Goal: Information Seeking & Learning: Learn about a topic

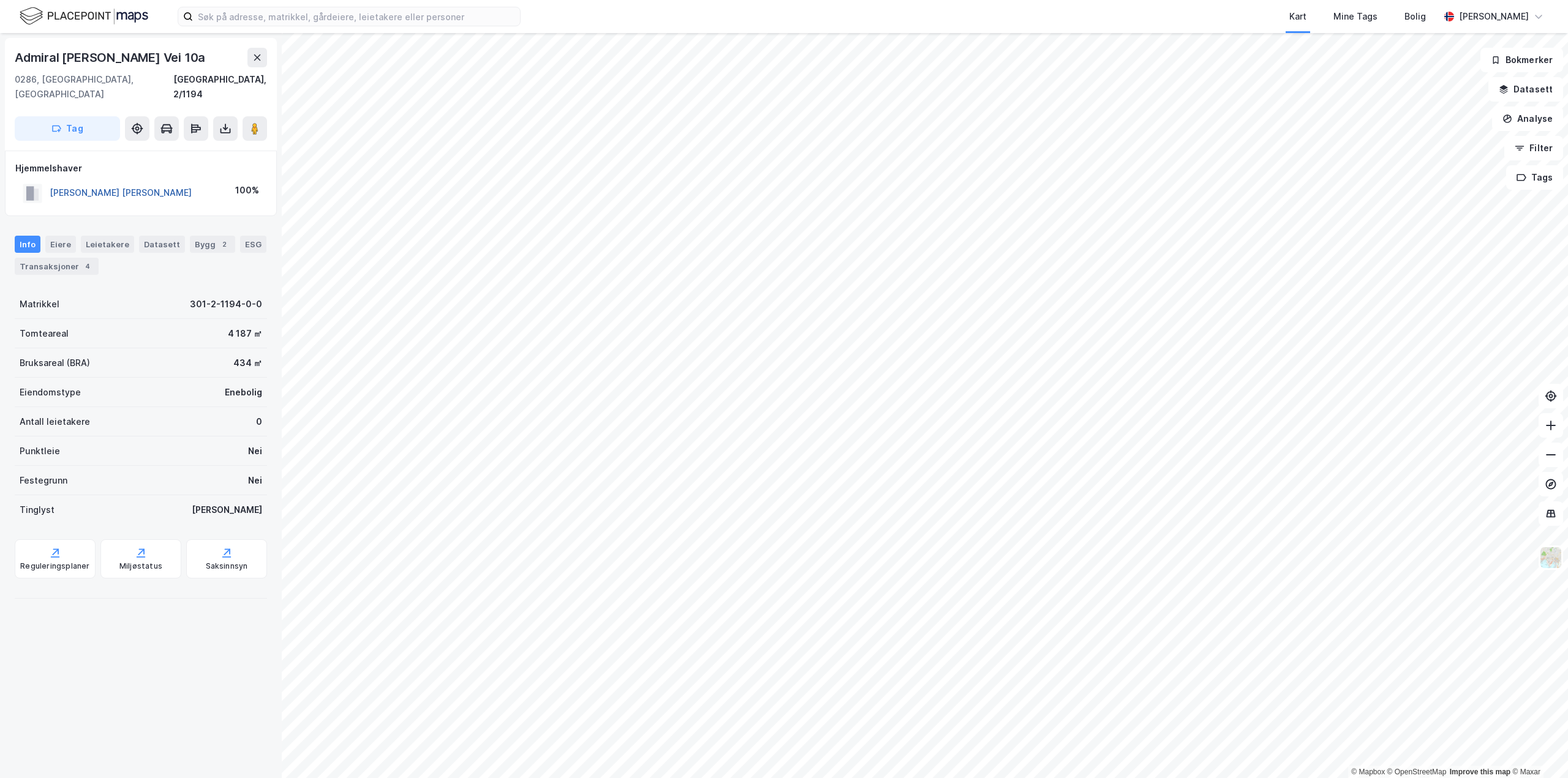
click at [0, 0] on button "HOLM TRULS HERMAN" at bounding box center [0, 0] width 0 height 0
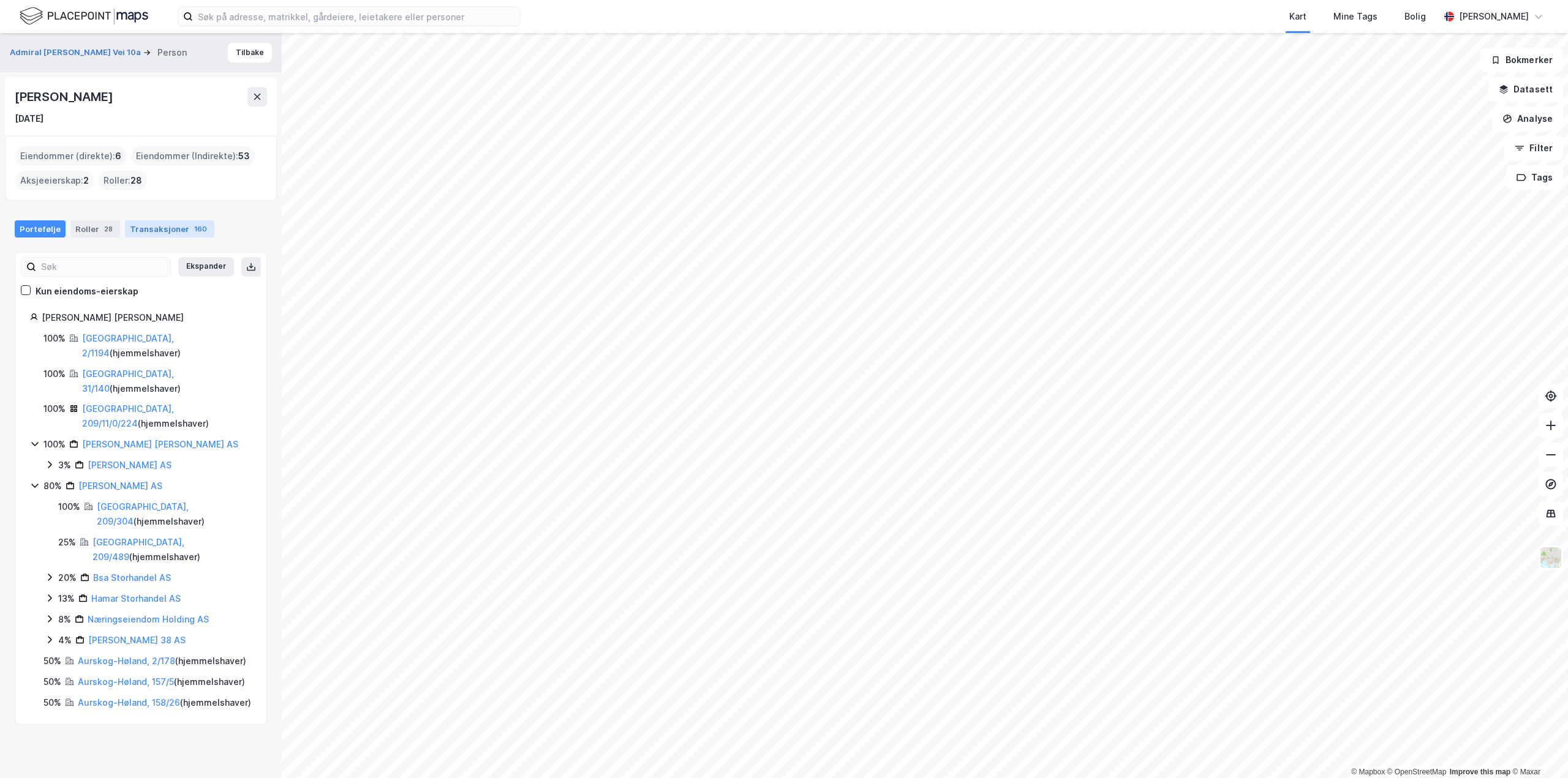
click at [159, 229] on div "Transaksjoner 160" at bounding box center [169, 228] width 89 height 17
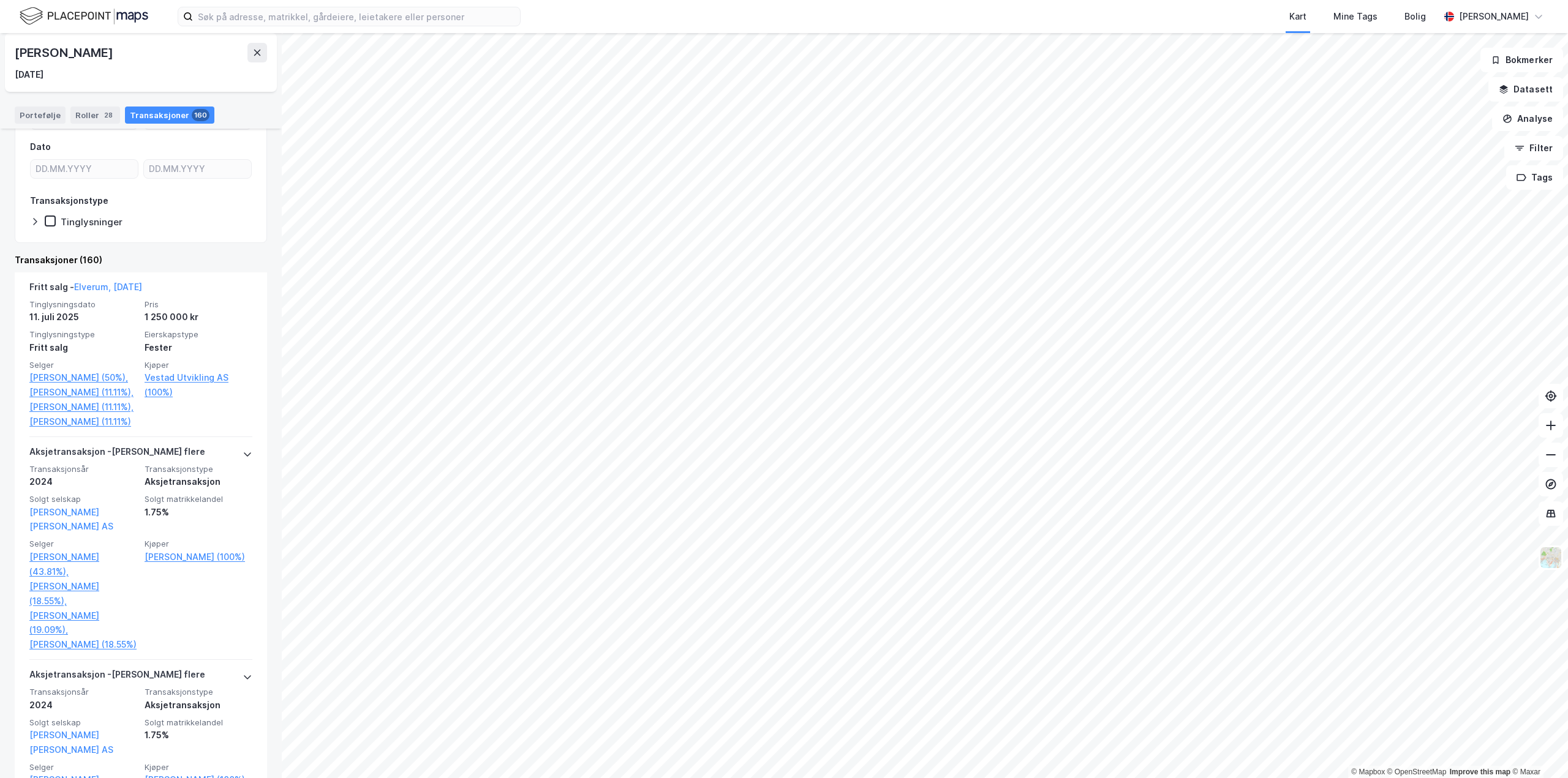
scroll to position [306, 0]
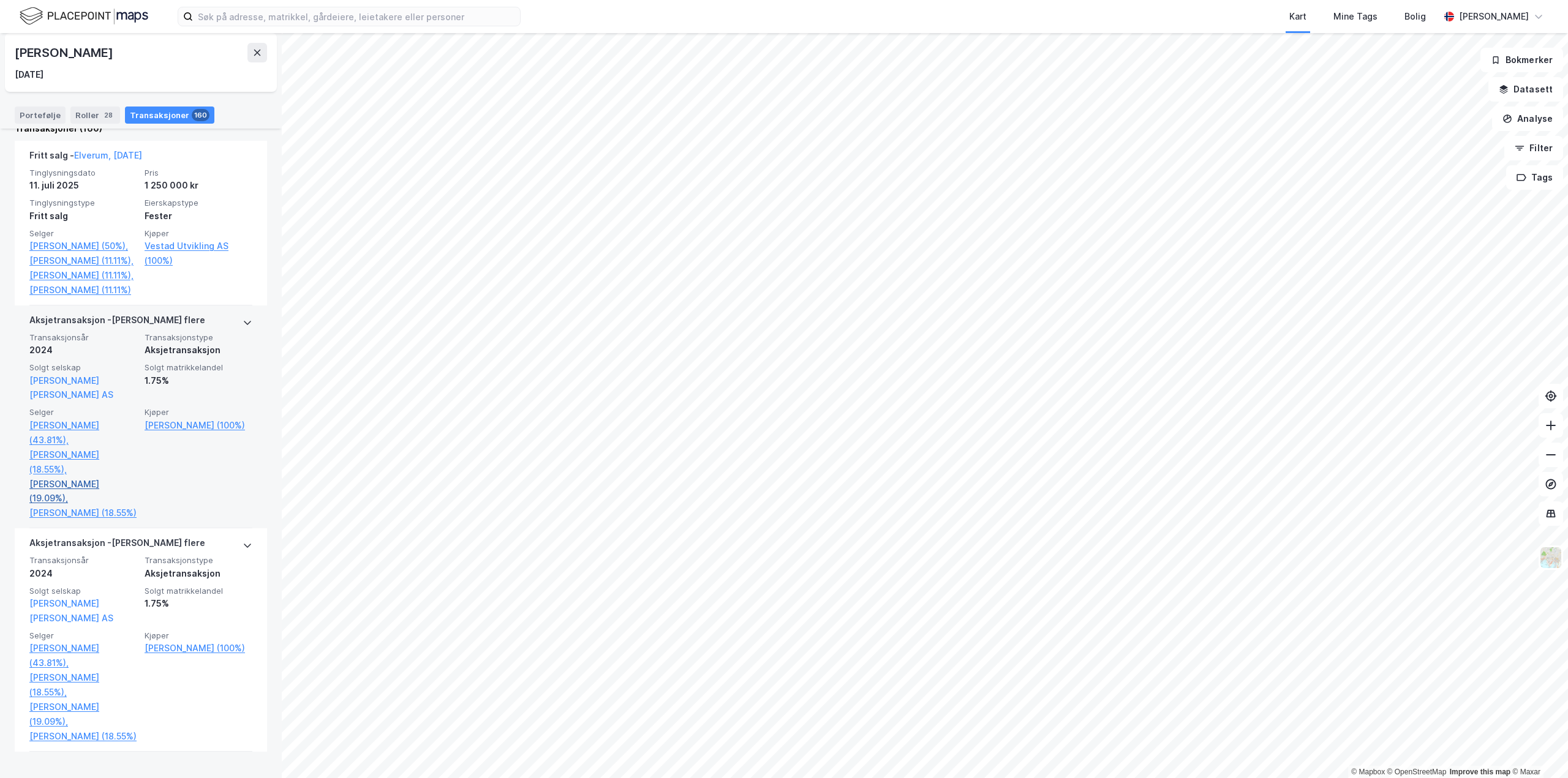
click at [41, 482] on link "Holm Tim Herman (19.09%)," at bounding box center [84, 491] width 108 height 30
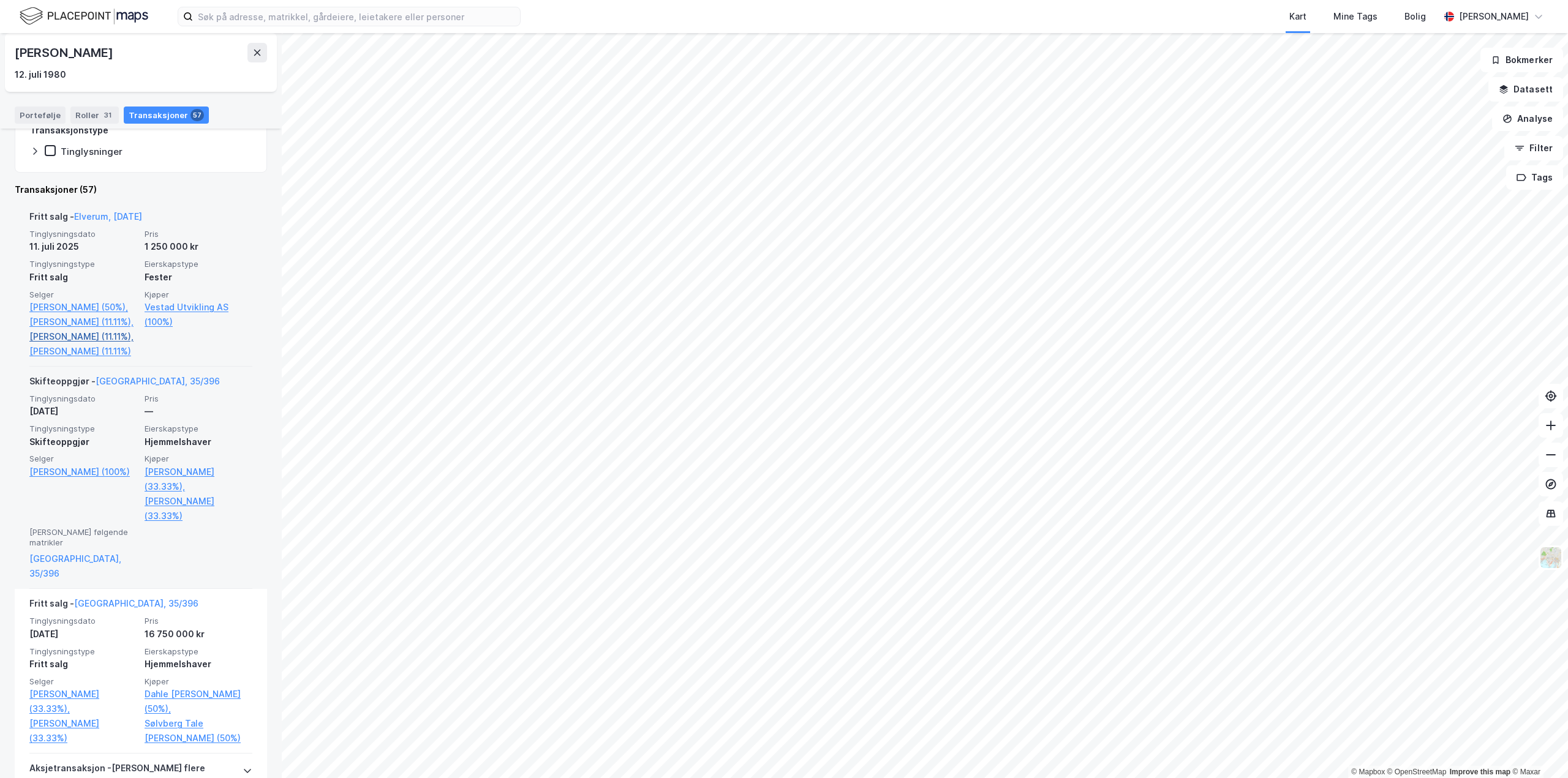
scroll to position [306, 0]
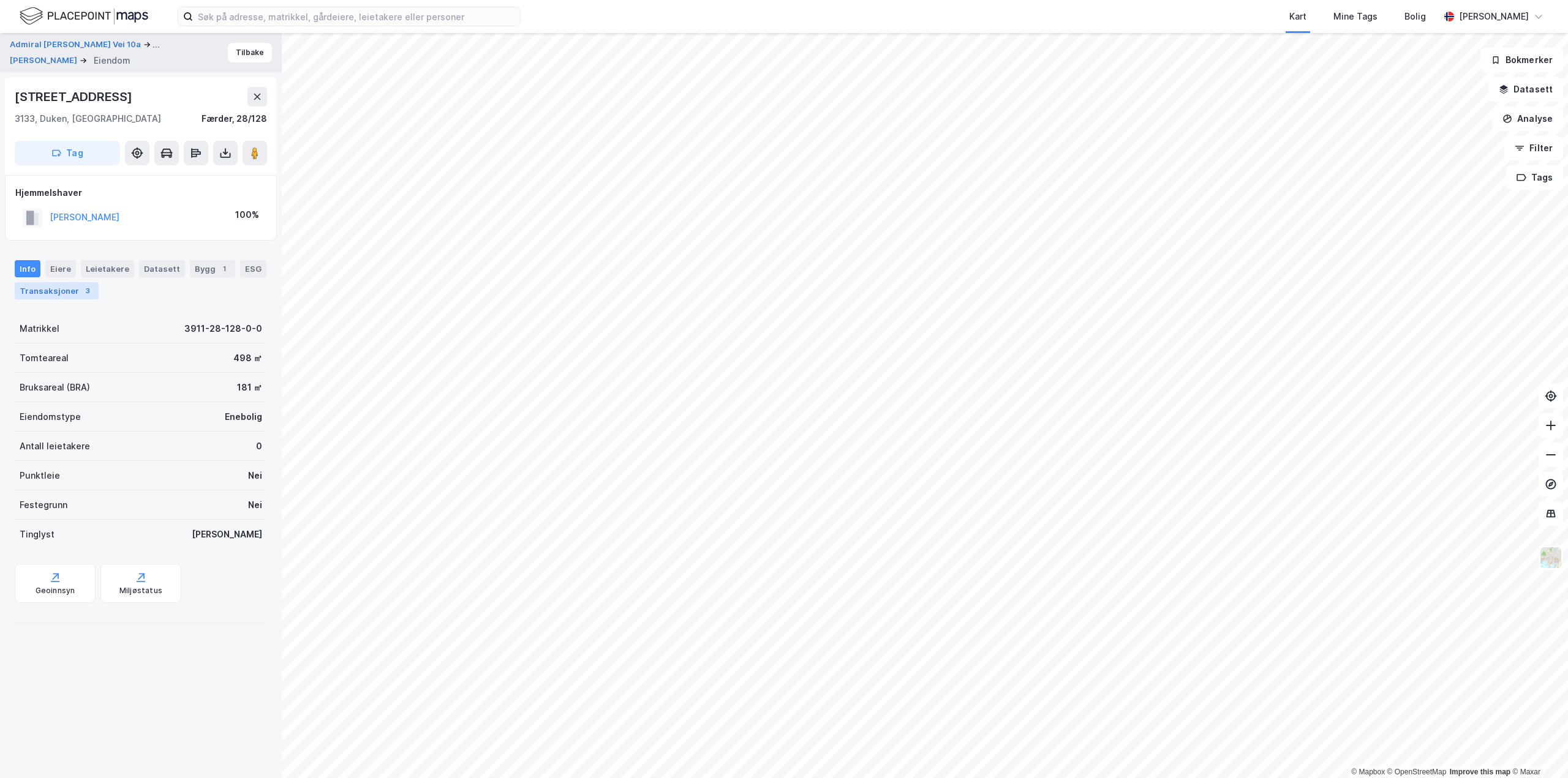
click at [68, 290] on div "Transaksjoner 3" at bounding box center [56, 290] width 84 height 17
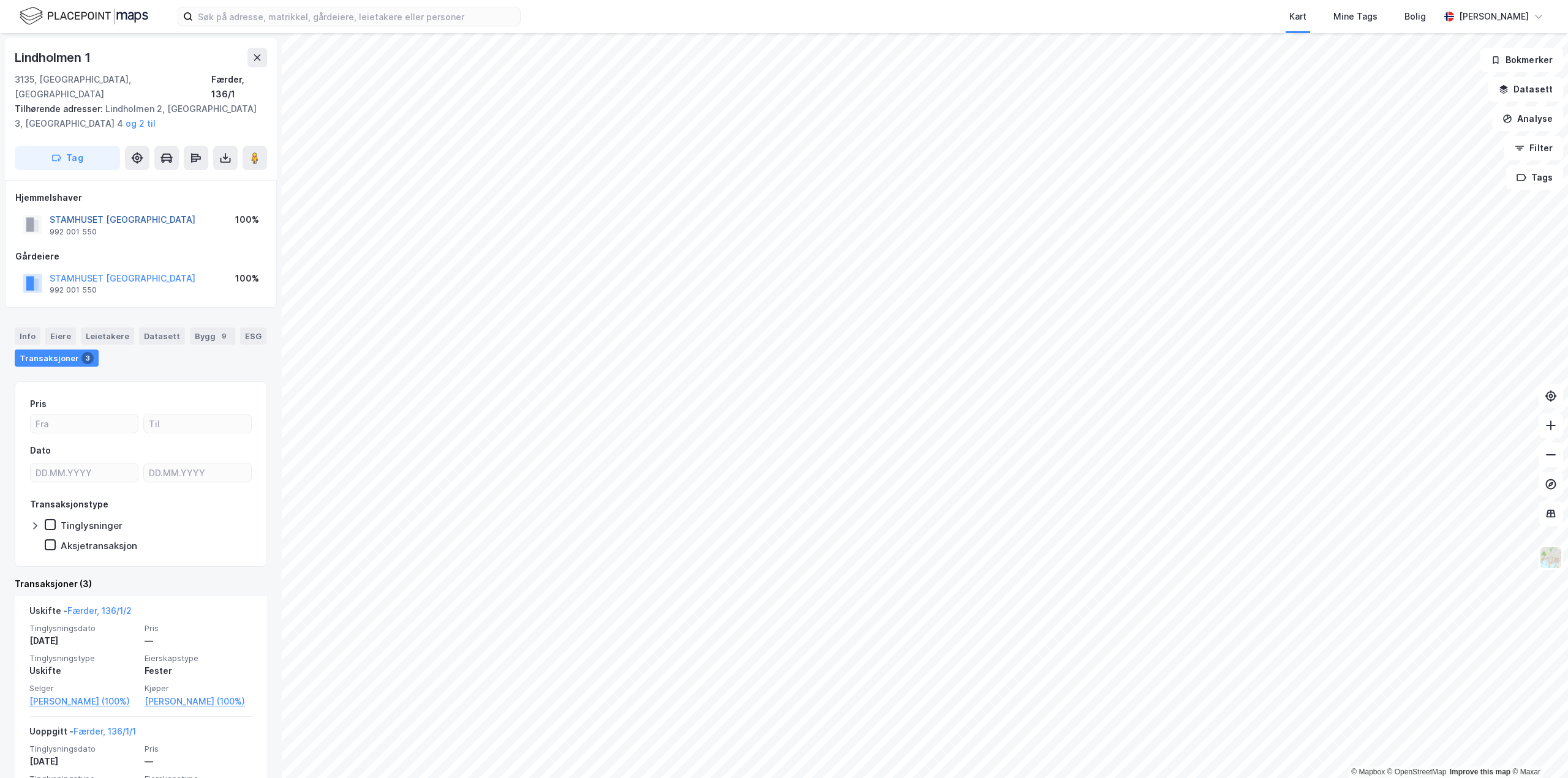
click at [0, 0] on button "STAMHUSET JARLSBERG" at bounding box center [0, 0] width 0 height 0
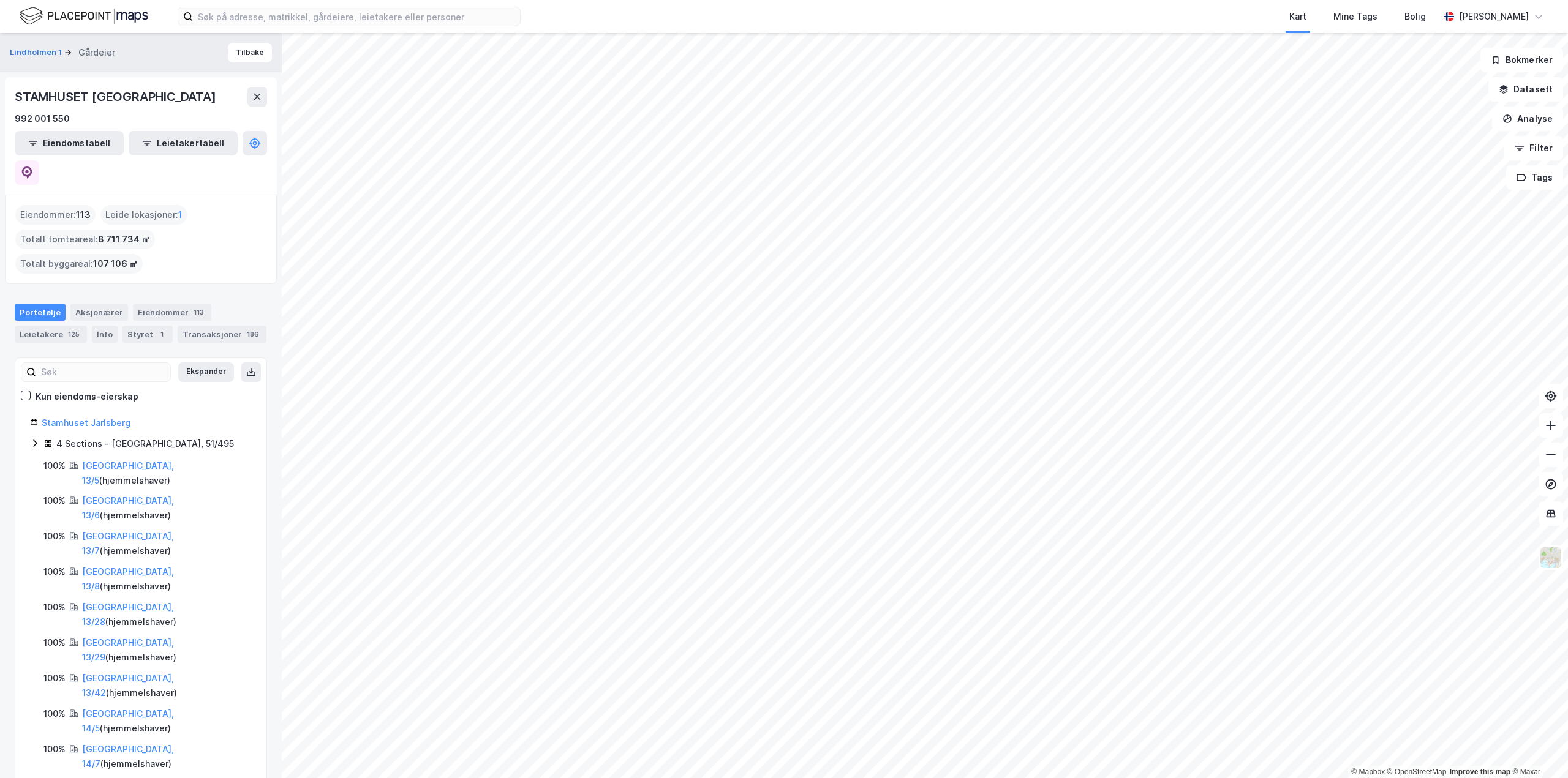
click at [347, 0] on html "Kart Mine Tags Bolig Aleksander Moholdt © Mapbox © OpenStreetMap Improve this m…" at bounding box center [784, 389] width 1568 height 778
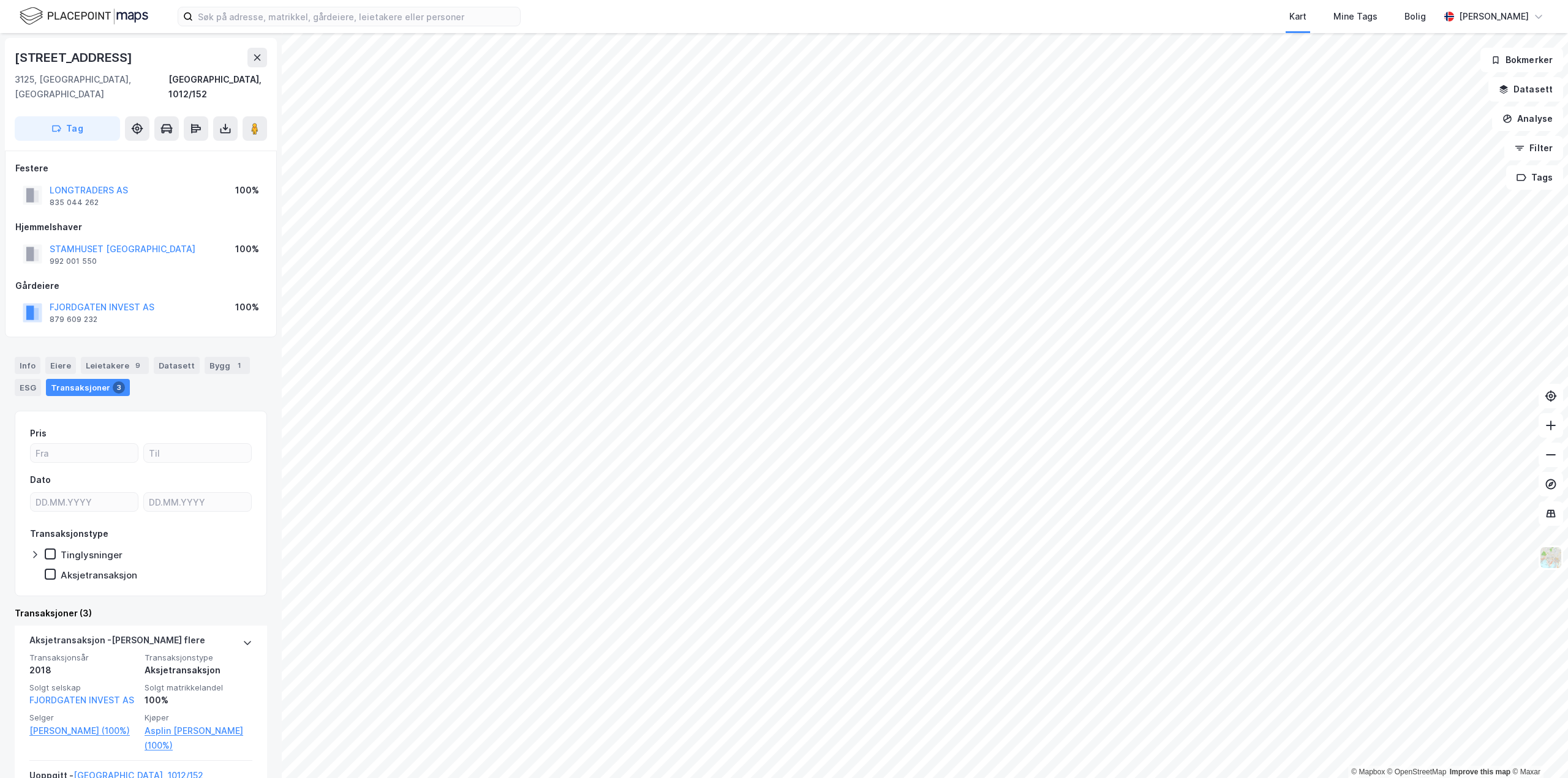
click at [559, 778] on html "Kart Mine Tags Bolig Aleksander Moholdt © Mapbox © OpenStreetMap Improve this m…" at bounding box center [784, 389] width 1568 height 778
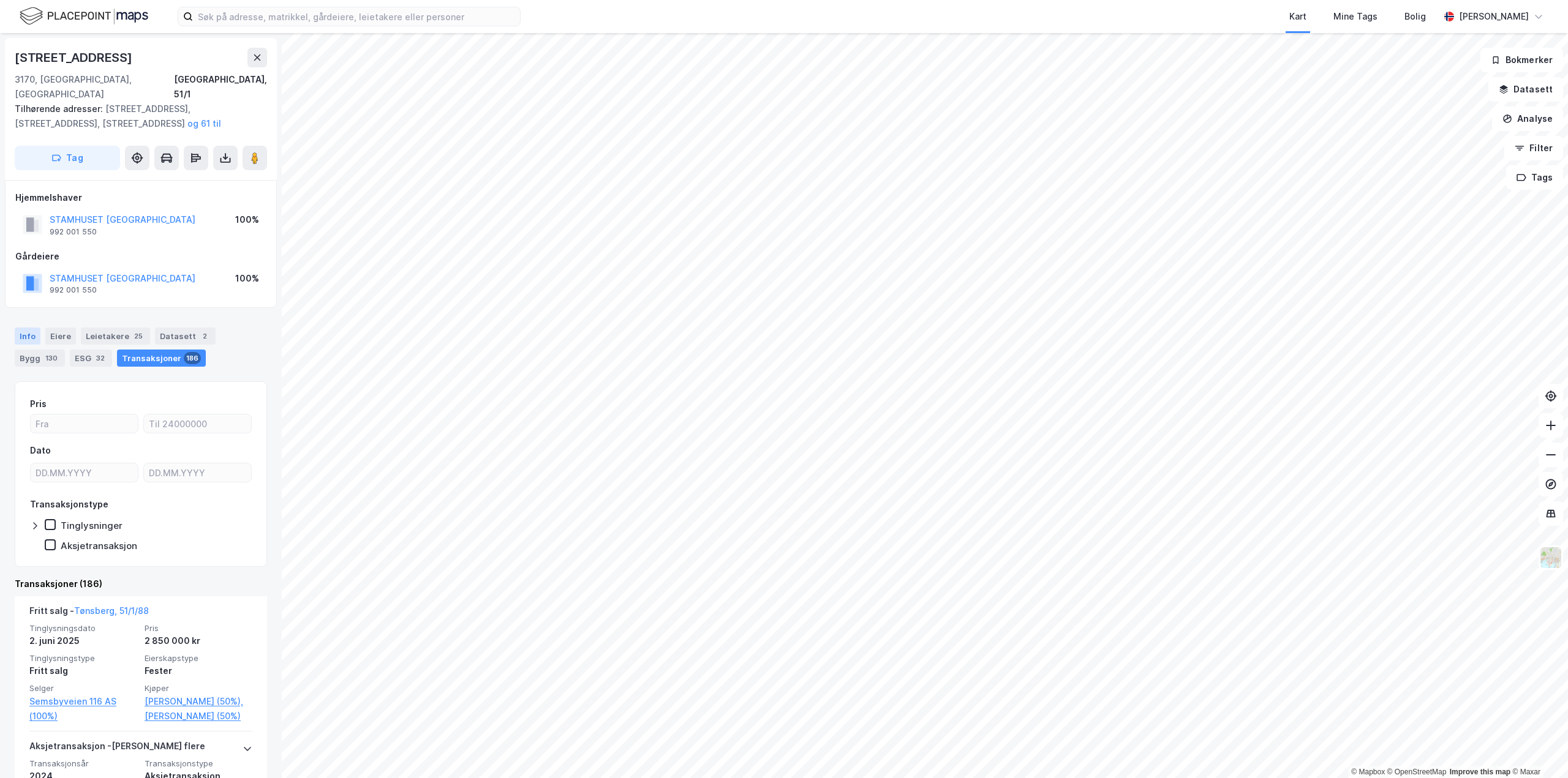
click at [33, 328] on div "Info" at bounding box center [27, 336] width 26 height 17
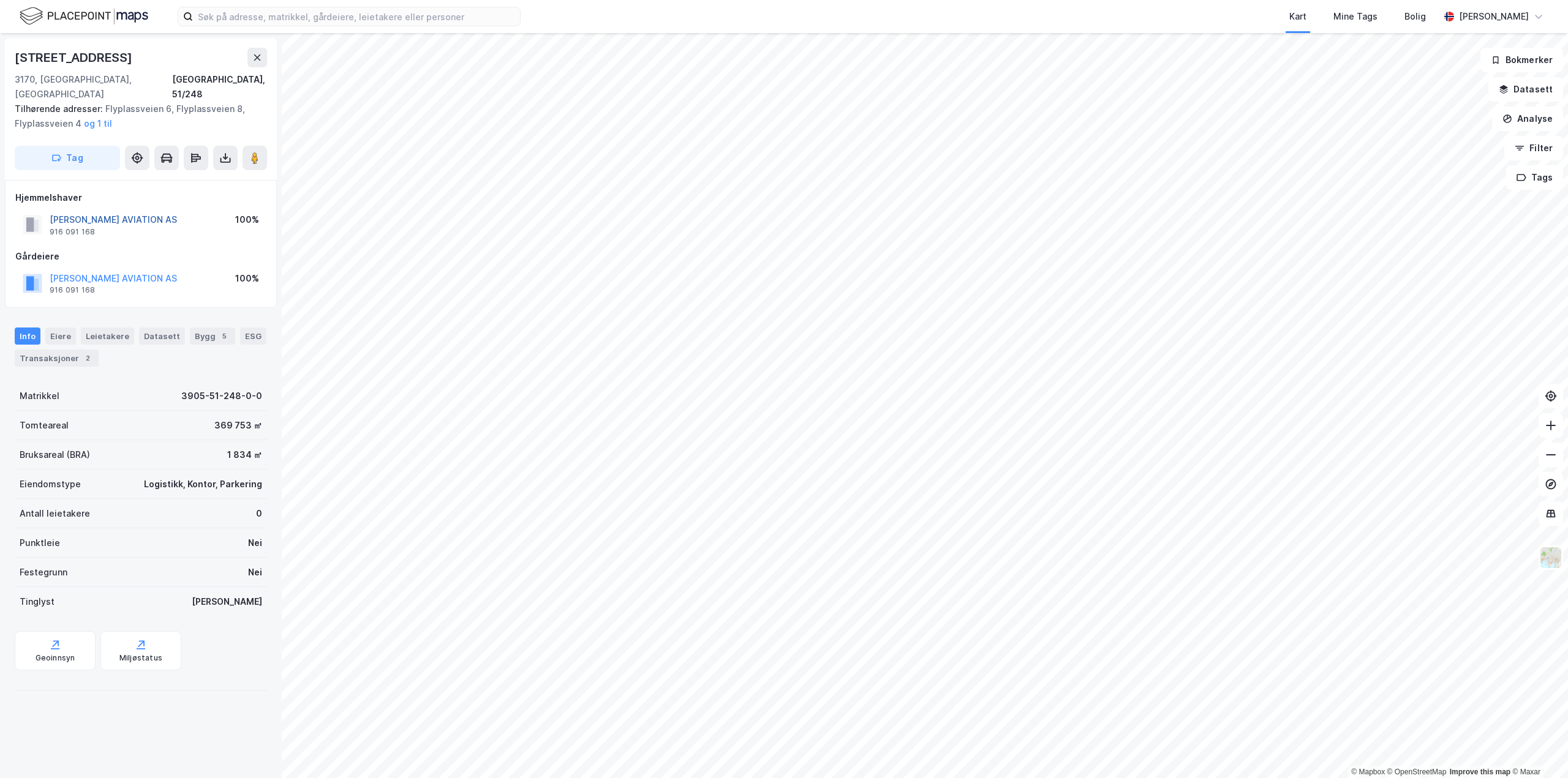
click at [0, 0] on button "SOLBERG THOR AVIATION AS" at bounding box center [0, 0] width 0 height 0
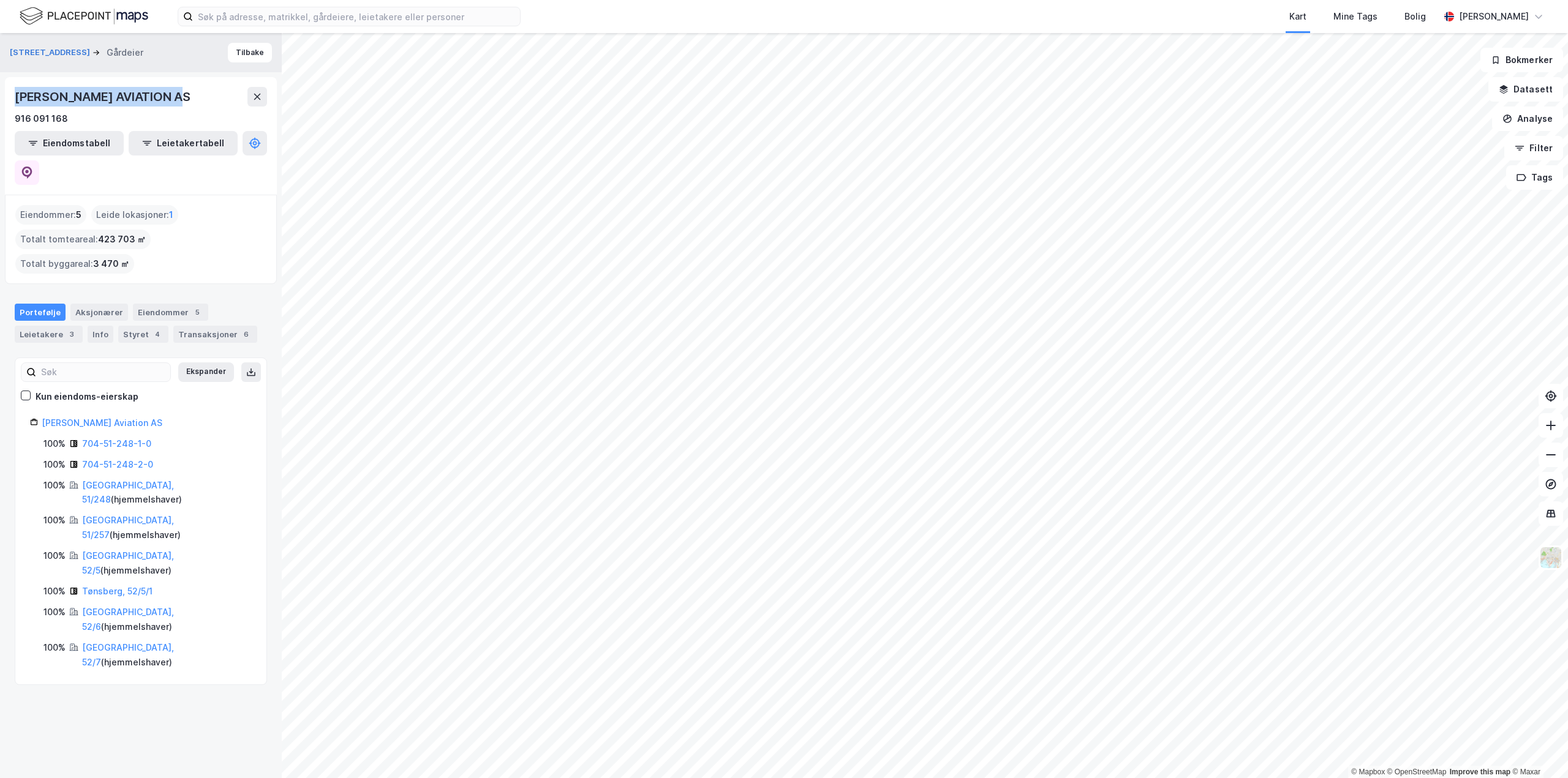
drag, startPoint x: 17, startPoint y: 93, endPoint x: 197, endPoint y: 104, distance: 180.3
click at [197, 104] on div "THOR SOLBERG AVIATION AS" at bounding box center [140, 97] width 252 height 20
drag, startPoint x: 174, startPoint y: 95, endPoint x: 105, endPoint y: 96, distance: 69.0
copy div "THOR SOLBERG AVIATION AS"
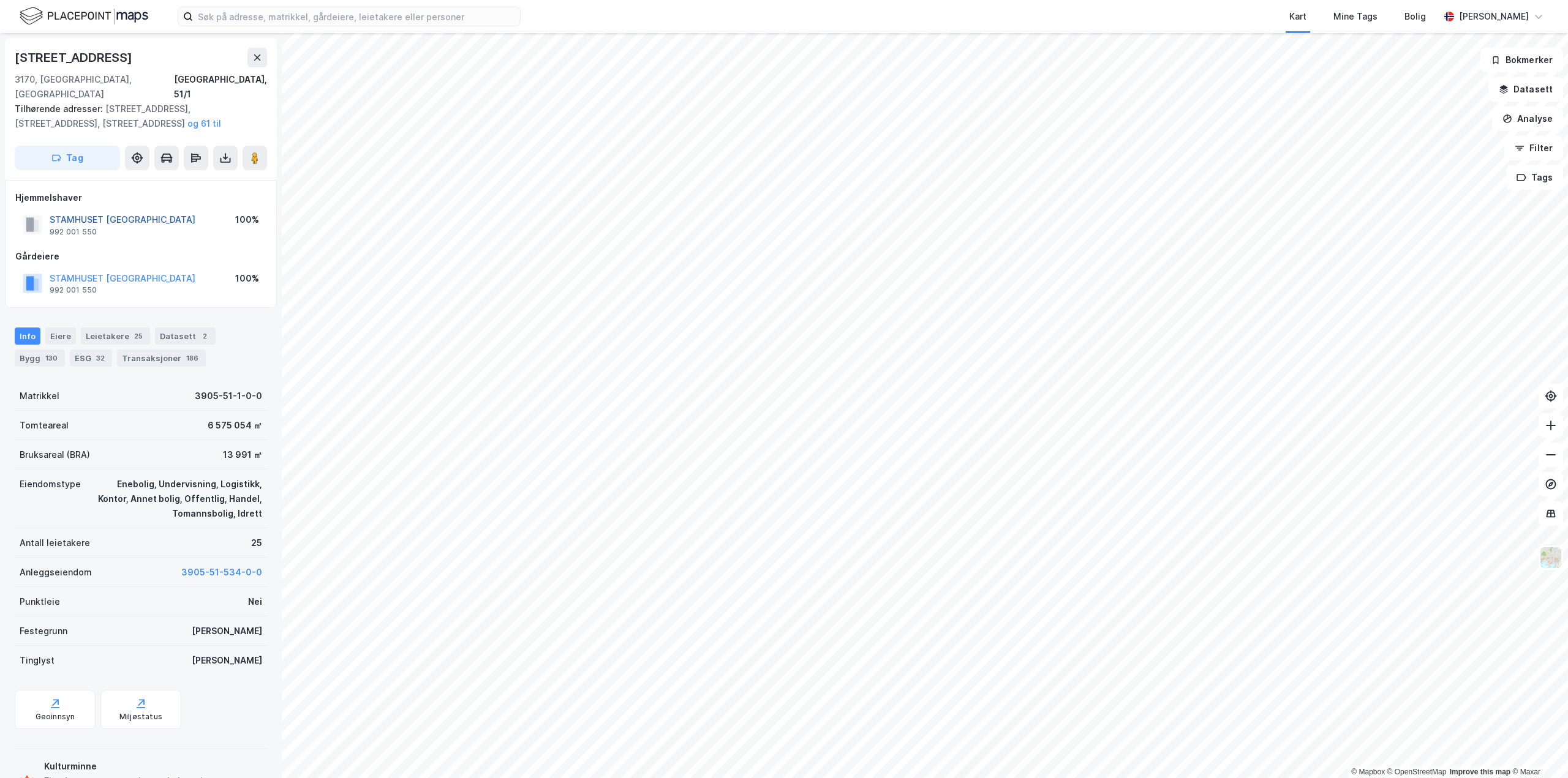
click at [0, 0] on button "STAMHUSET JARLSBERG" at bounding box center [0, 0] width 0 height 0
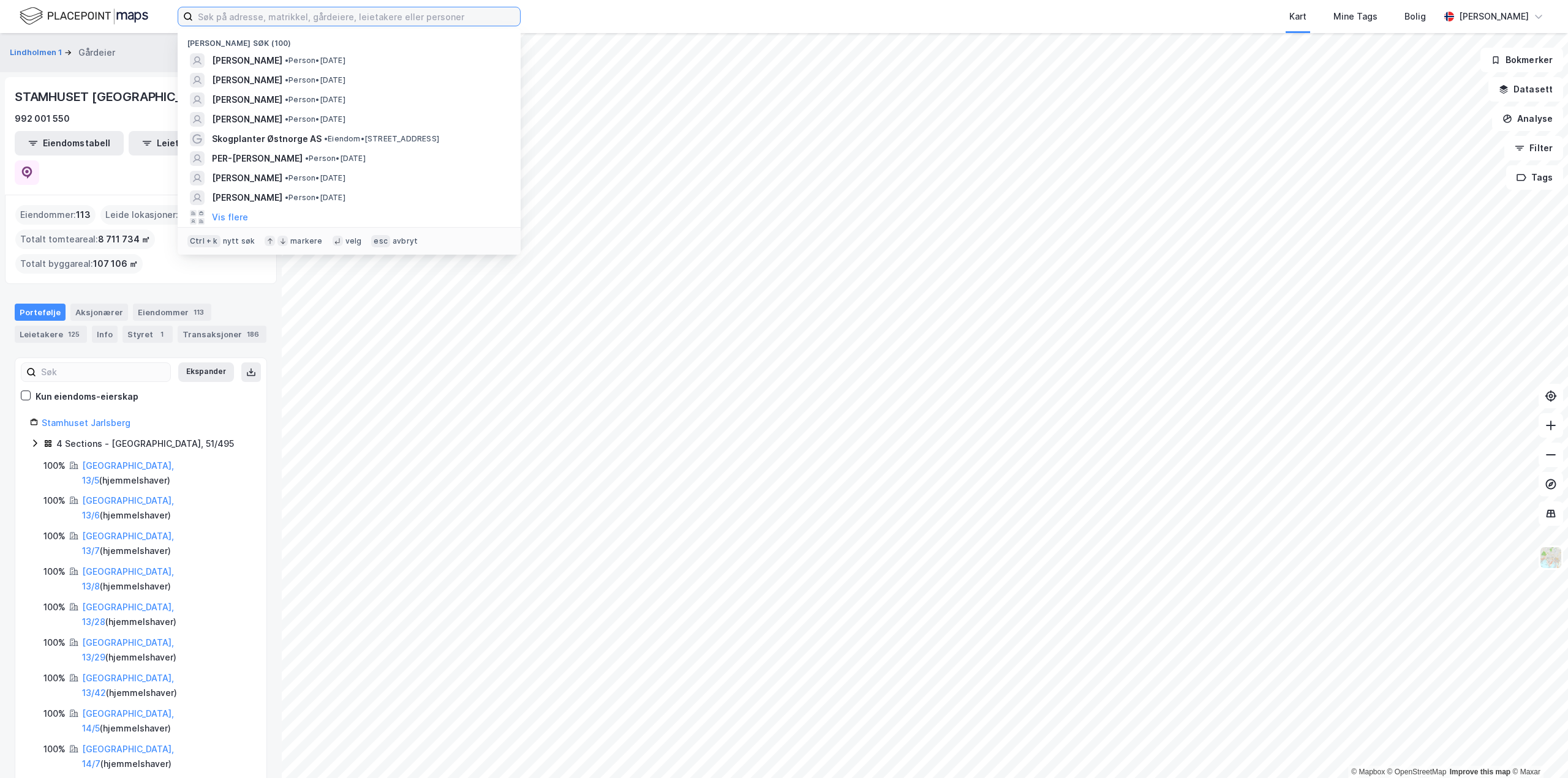
click at [270, 18] on input at bounding box center [357, 16] width 327 height 18
paste input "THOR SOLBERG AVIATION AS"
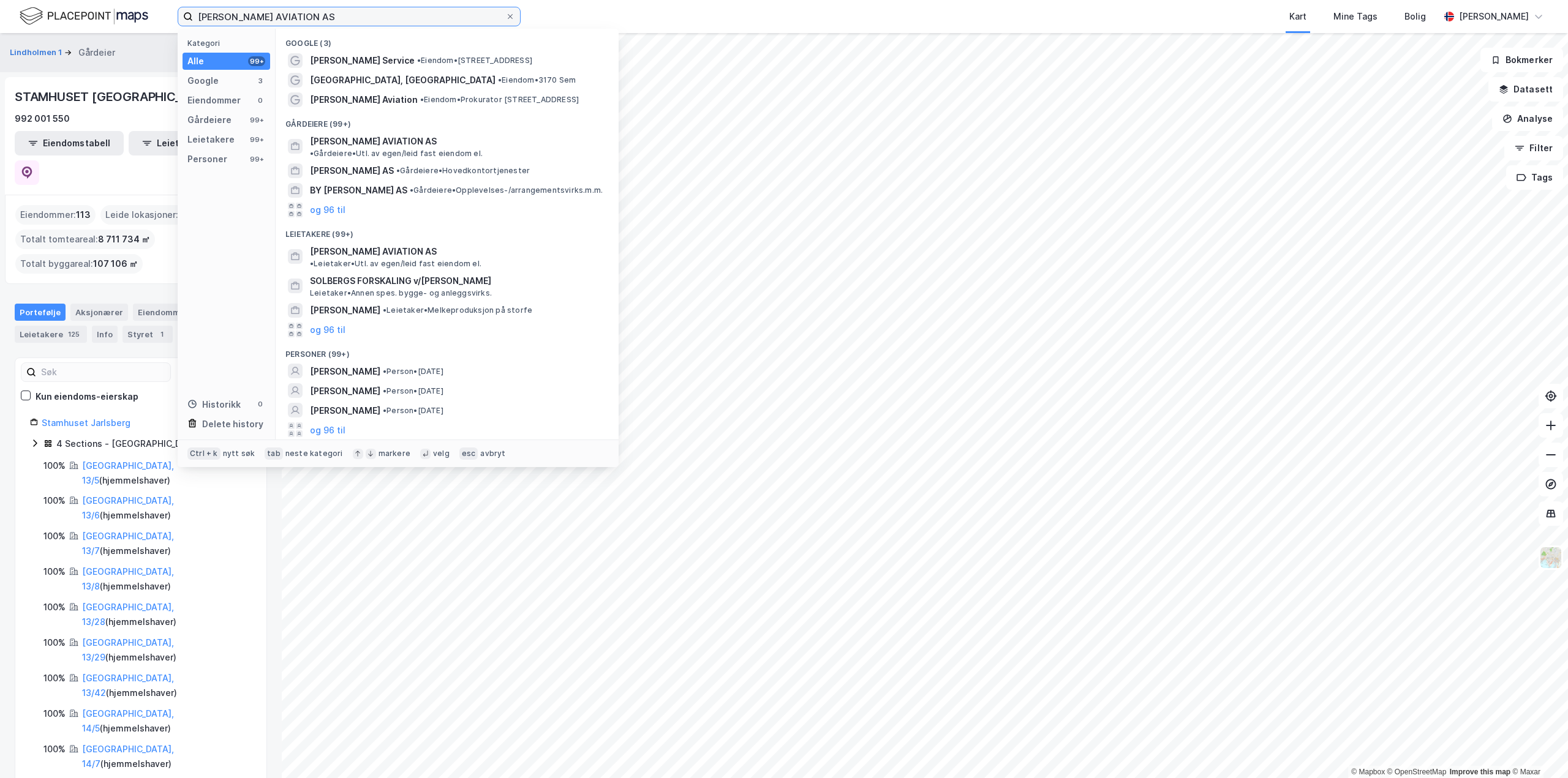
drag, startPoint x: 367, startPoint y: 15, endPoint x: -103, endPoint y: 51, distance: 471.4
click at [0, 51] on html "THOR SOLBERG AVIATION AS Kategori Alle 99+ Google 3 Eiendommer 0 Gårdeiere 99+ …" at bounding box center [784, 389] width 1568 height 778
paste input "Carl Nicolaus Wedel Jarlsberg"
type input "Carl Nicolaus Wedel Jarlsberg"
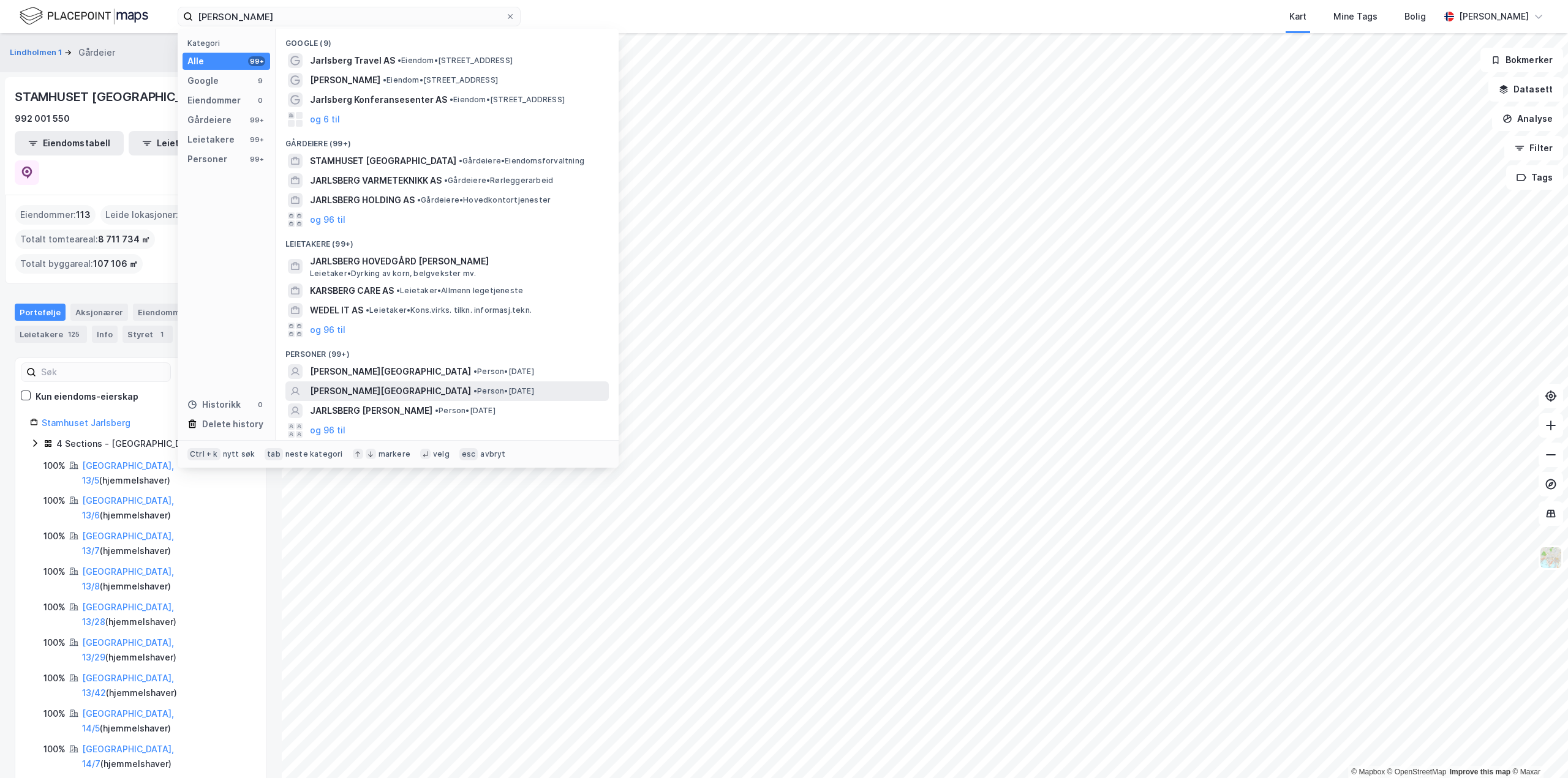
click at [367, 393] on span "CARL NICOLAUS WEDEL JARLSBERG" at bounding box center [390, 391] width 161 height 14
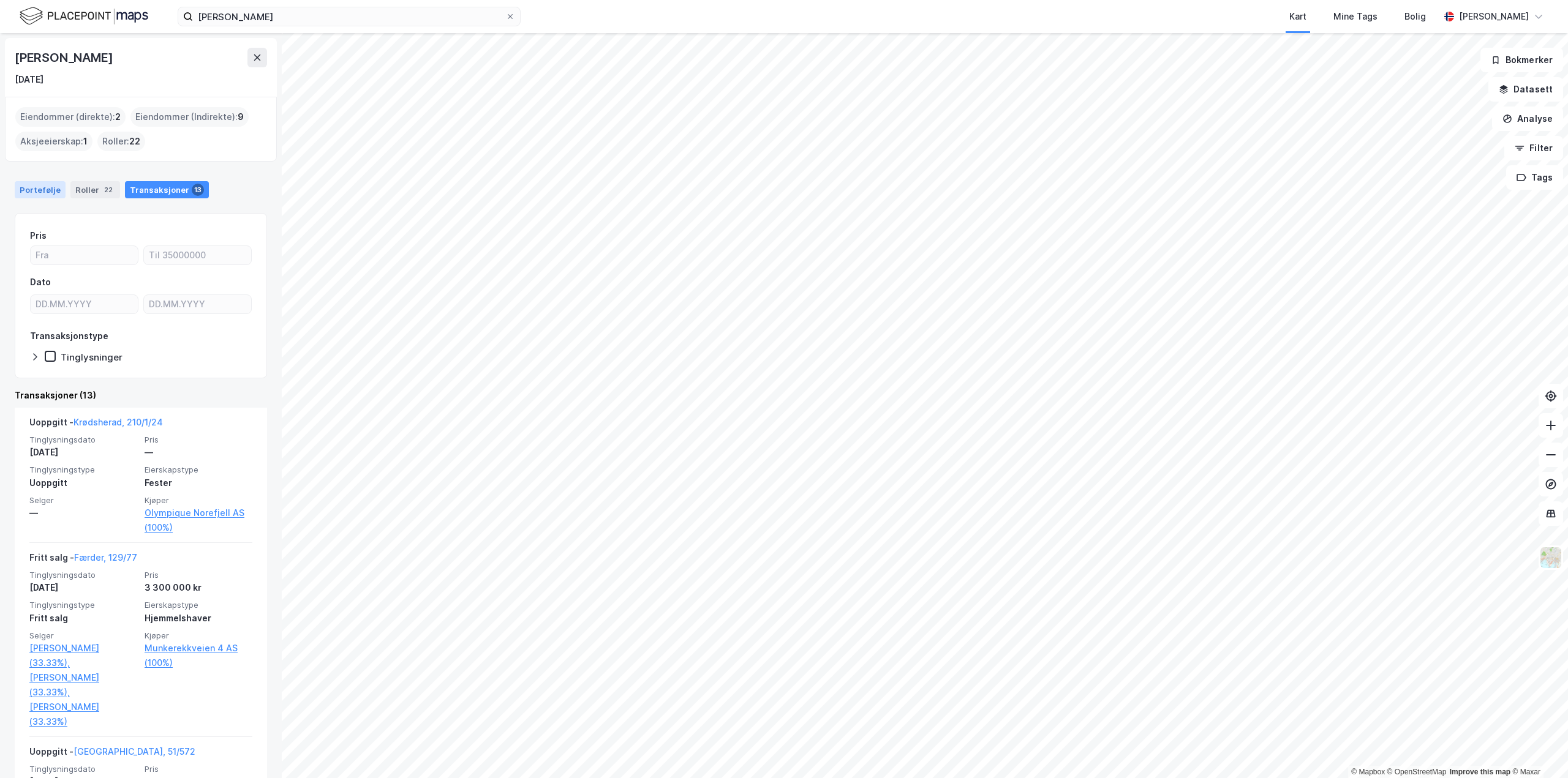
click at [51, 189] on div "Portefølje" at bounding box center [40, 190] width 51 height 17
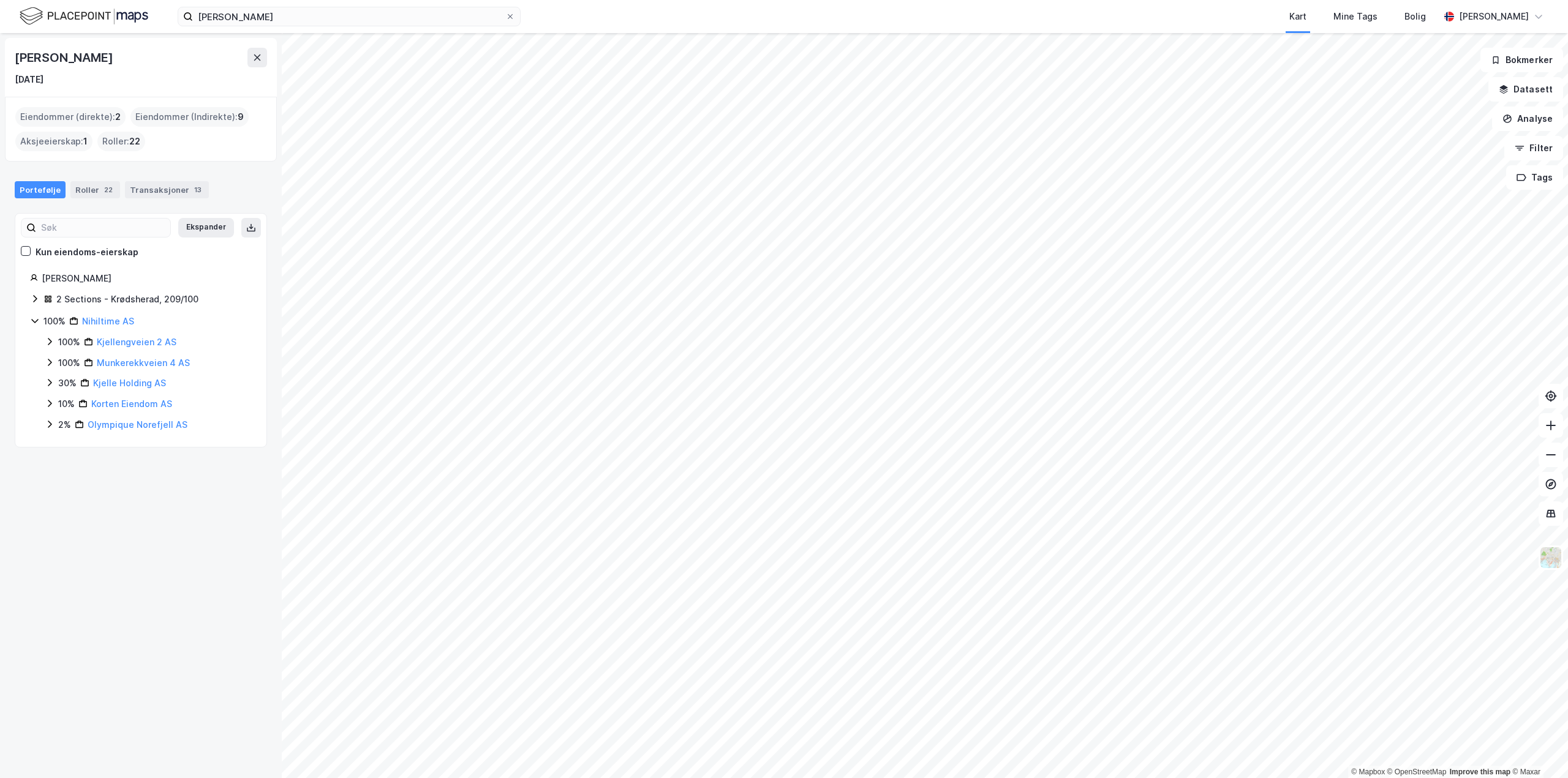
click at [99, 298] on div "2 Sections - Krødsherad, 209/100" at bounding box center [128, 299] width 142 height 14
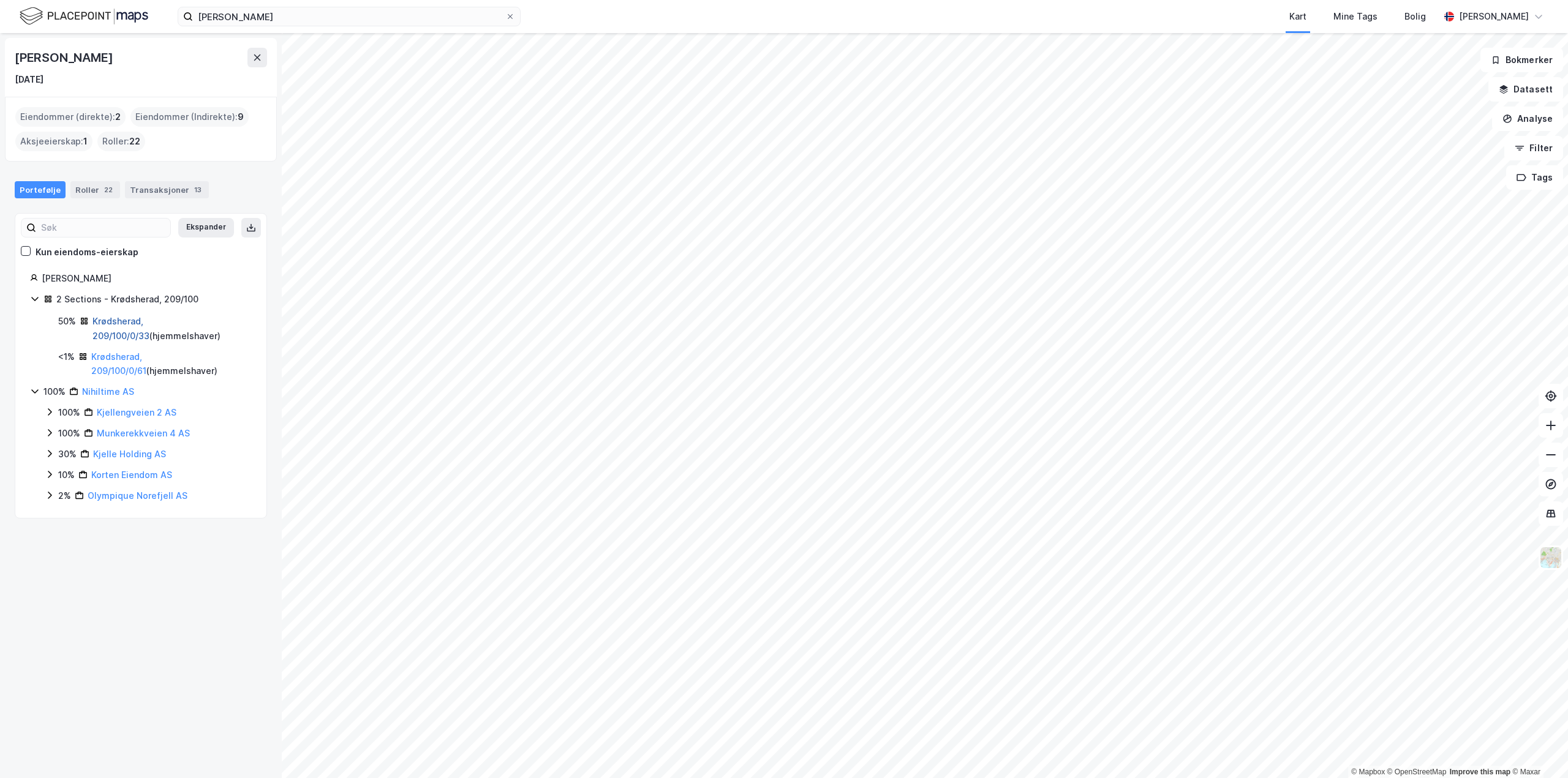
click at [122, 326] on link "Krødsherad, 209/100/0/33" at bounding box center [120, 329] width 57 height 25
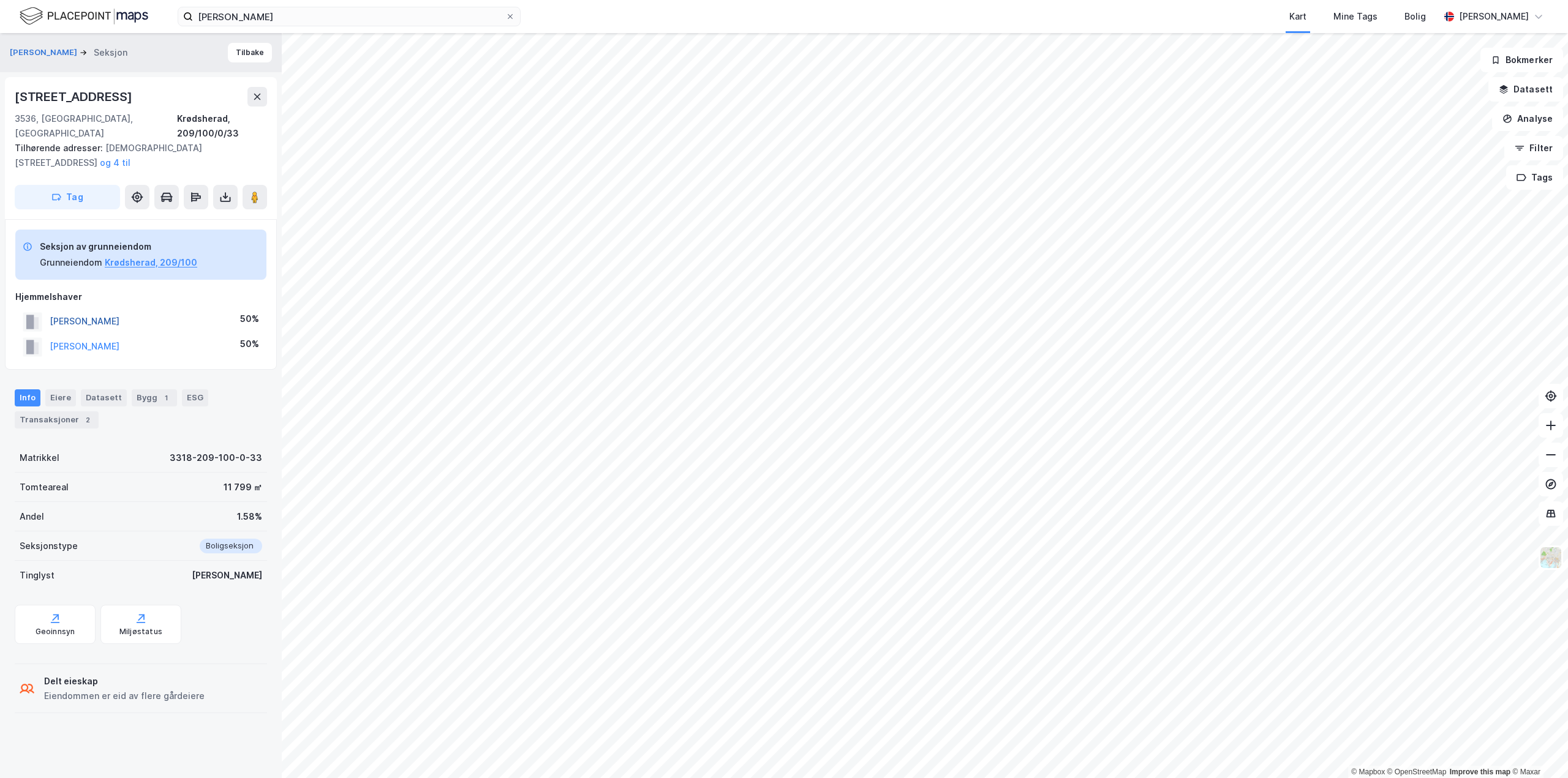
click at [0, 0] on button "WEDEL JARLSBERG CAROLINE" at bounding box center [0, 0] width 0 height 0
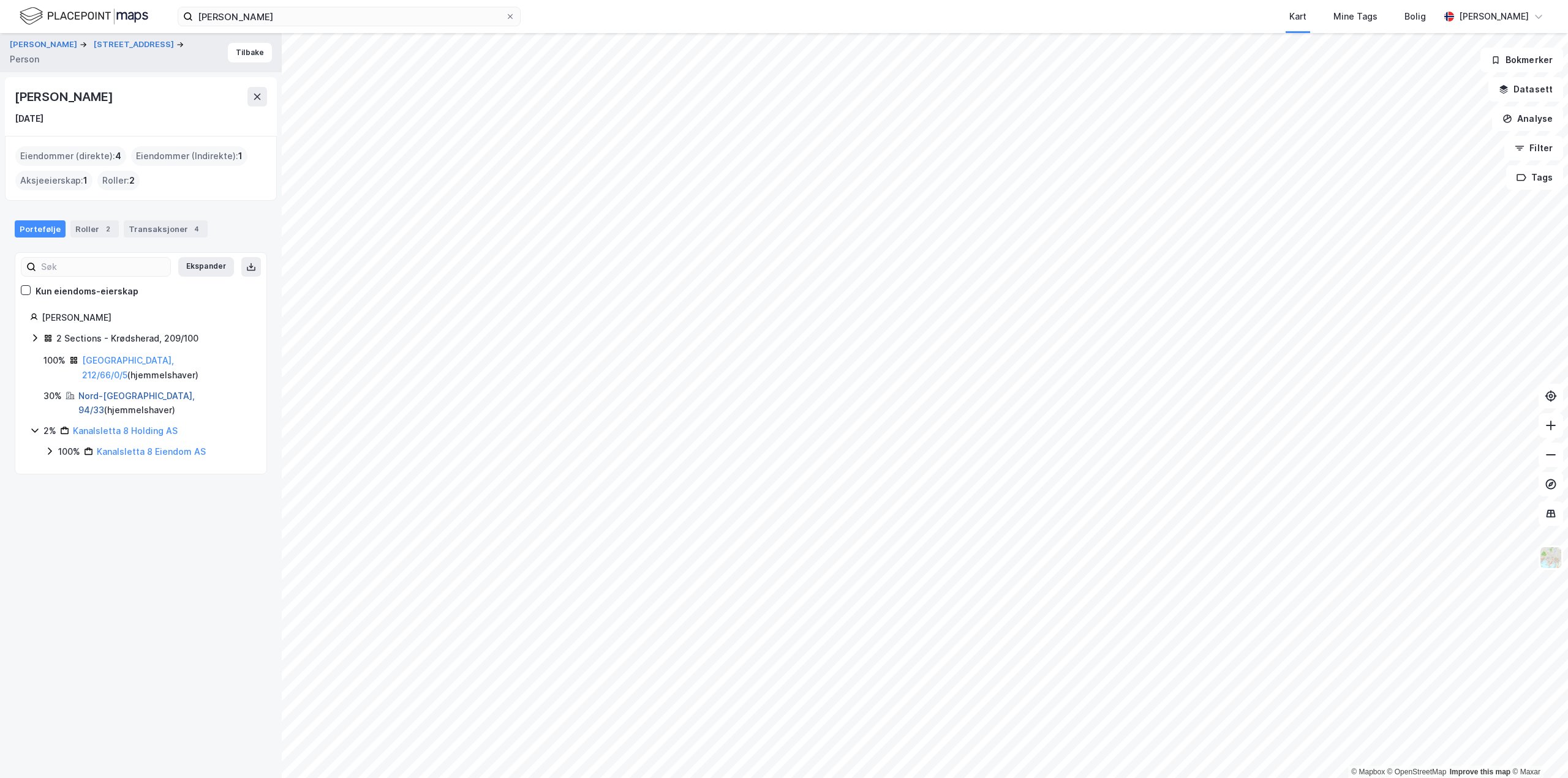
click at [120, 391] on link "Nord-Aurdal, 94/33" at bounding box center [136, 403] width 116 height 25
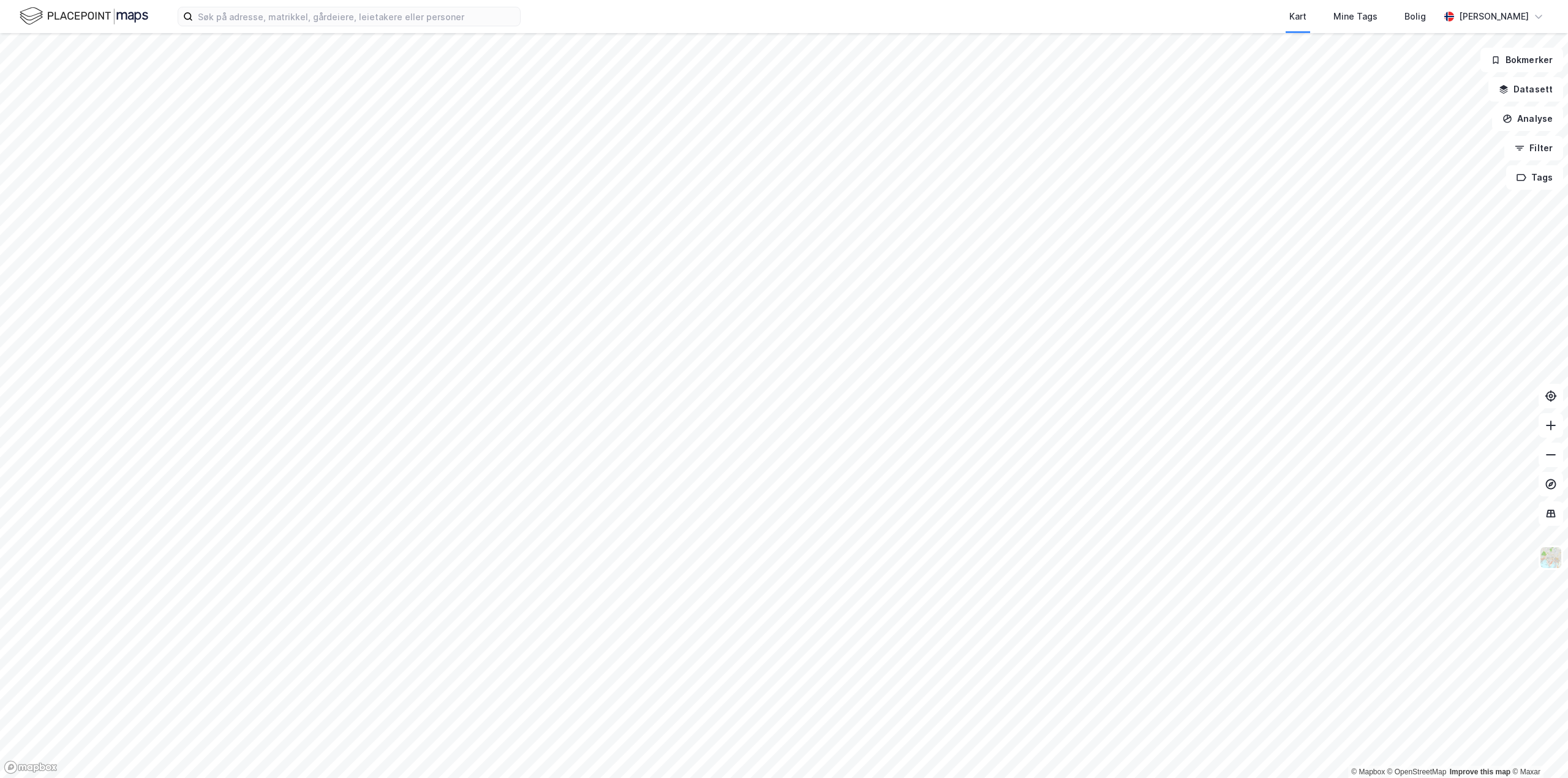
click at [702, 4] on div "Kart Mine Tags Bolig [PERSON_NAME] © Mapbox © OpenStreetMap Improve this map © …" at bounding box center [784, 389] width 1568 height 778
click at [621, 0] on html "Kart Mine Tags Bolig [PERSON_NAME] © Mapbox © OpenStreetMap Improve this map © …" at bounding box center [784, 389] width 1568 height 778
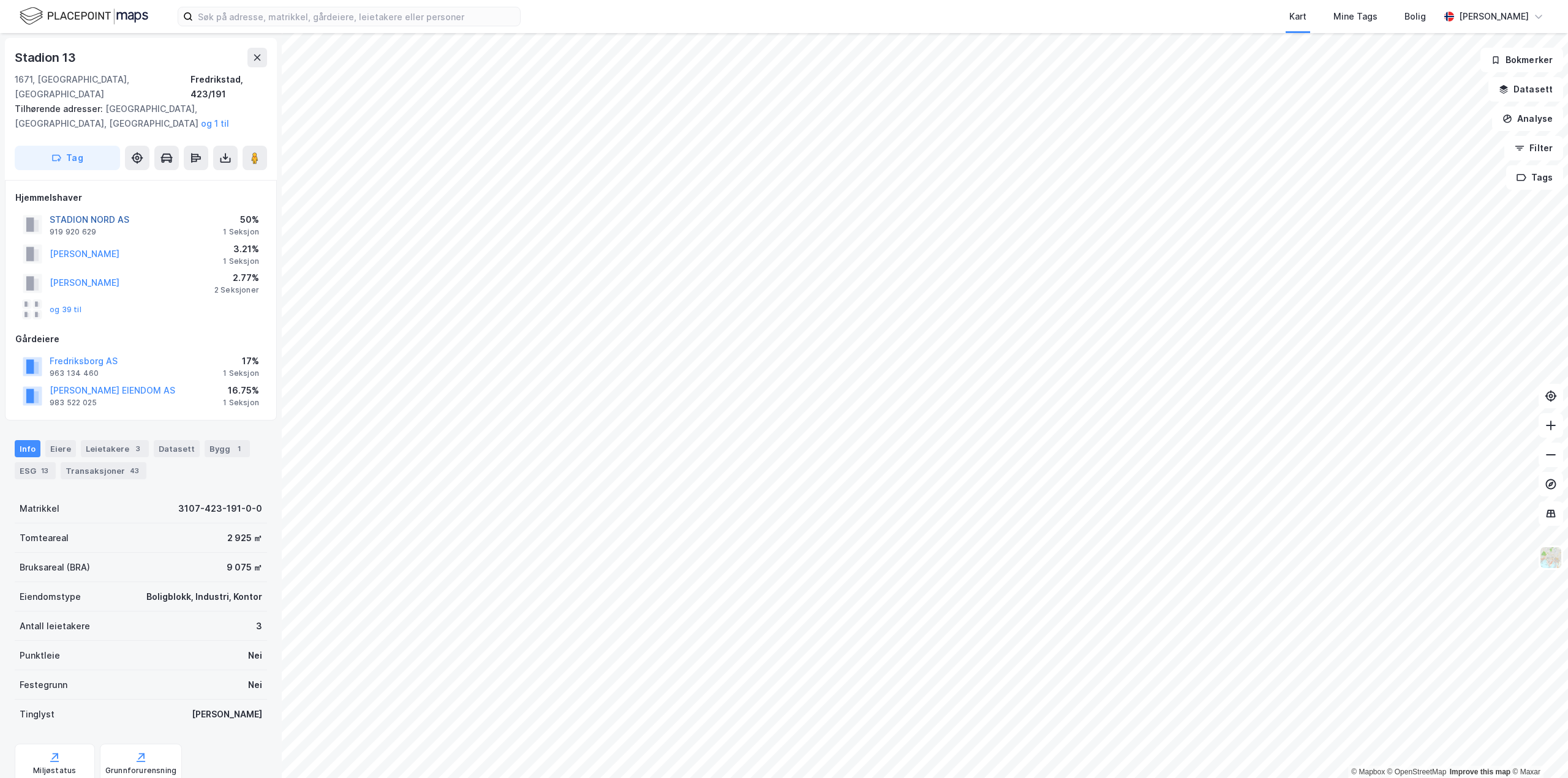
click at [0, 0] on button "STADION NORD AS" at bounding box center [0, 0] width 0 height 0
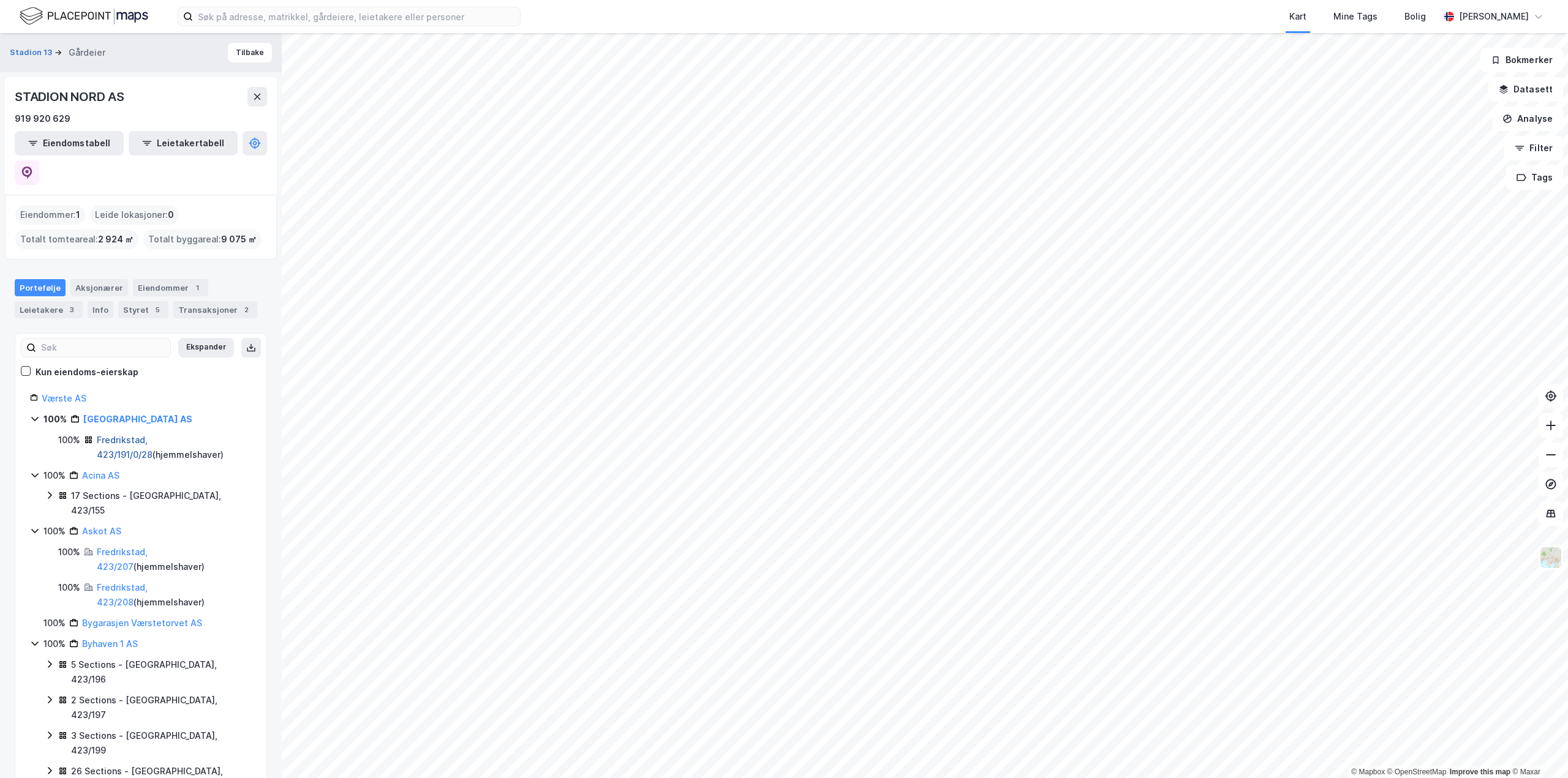
click at [143, 435] on link "Fredrikstad, 423/191/0/28" at bounding box center [125, 447] width 56 height 25
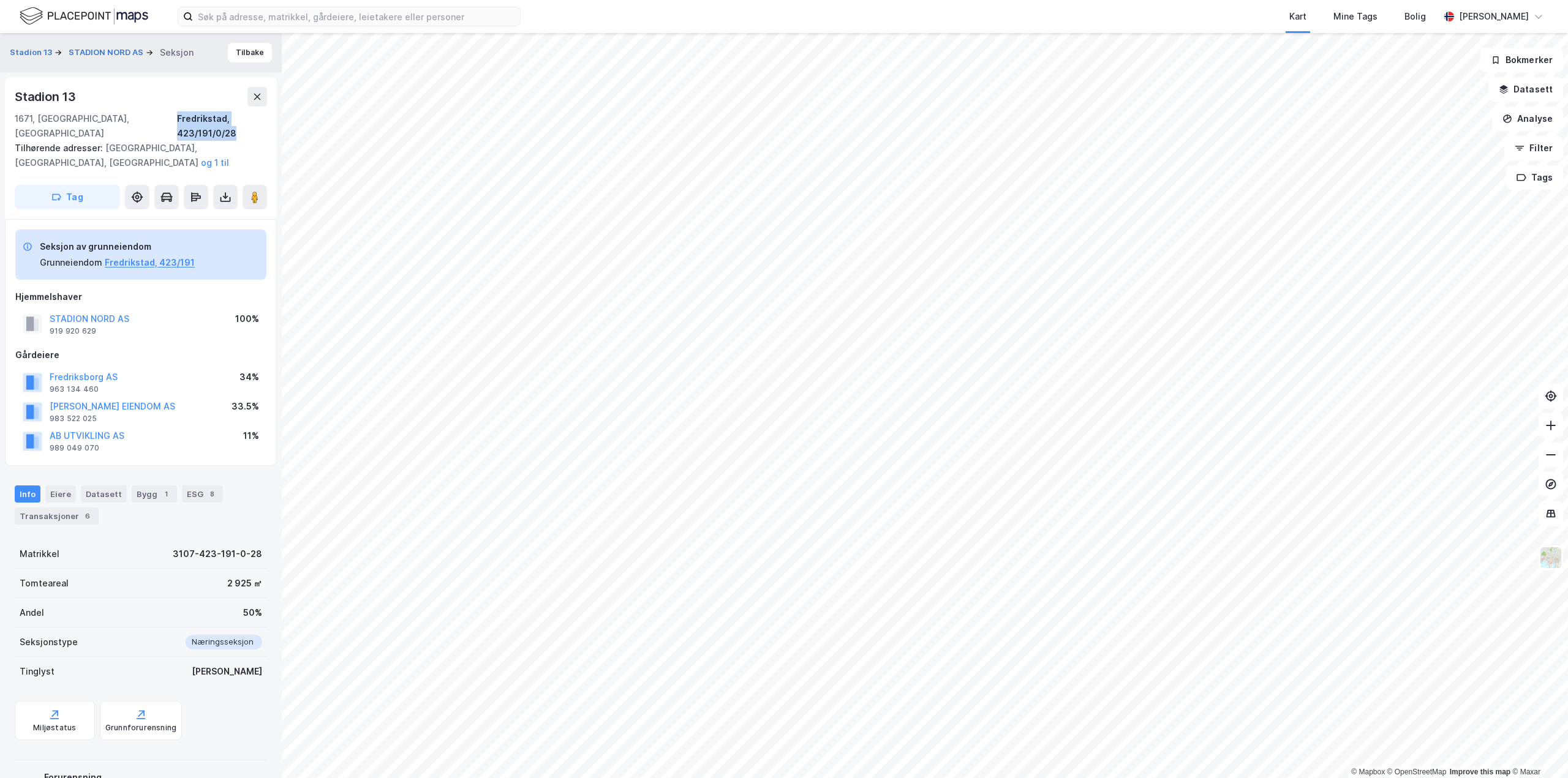
drag, startPoint x: 140, startPoint y: 110, endPoint x: 268, endPoint y: 125, distance: 128.9
click at [268, 125] on div "Stadion 13 1671, [GEOGRAPHIC_DATA], [GEOGRAPHIC_DATA], 423/191/0/28 Tilhørende …" at bounding box center [140, 148] width 272 height 142
copy div "Fredrikstad, 423/191/0/28"
